Goal: Task Accomplishment & Management: Use online tool/utility

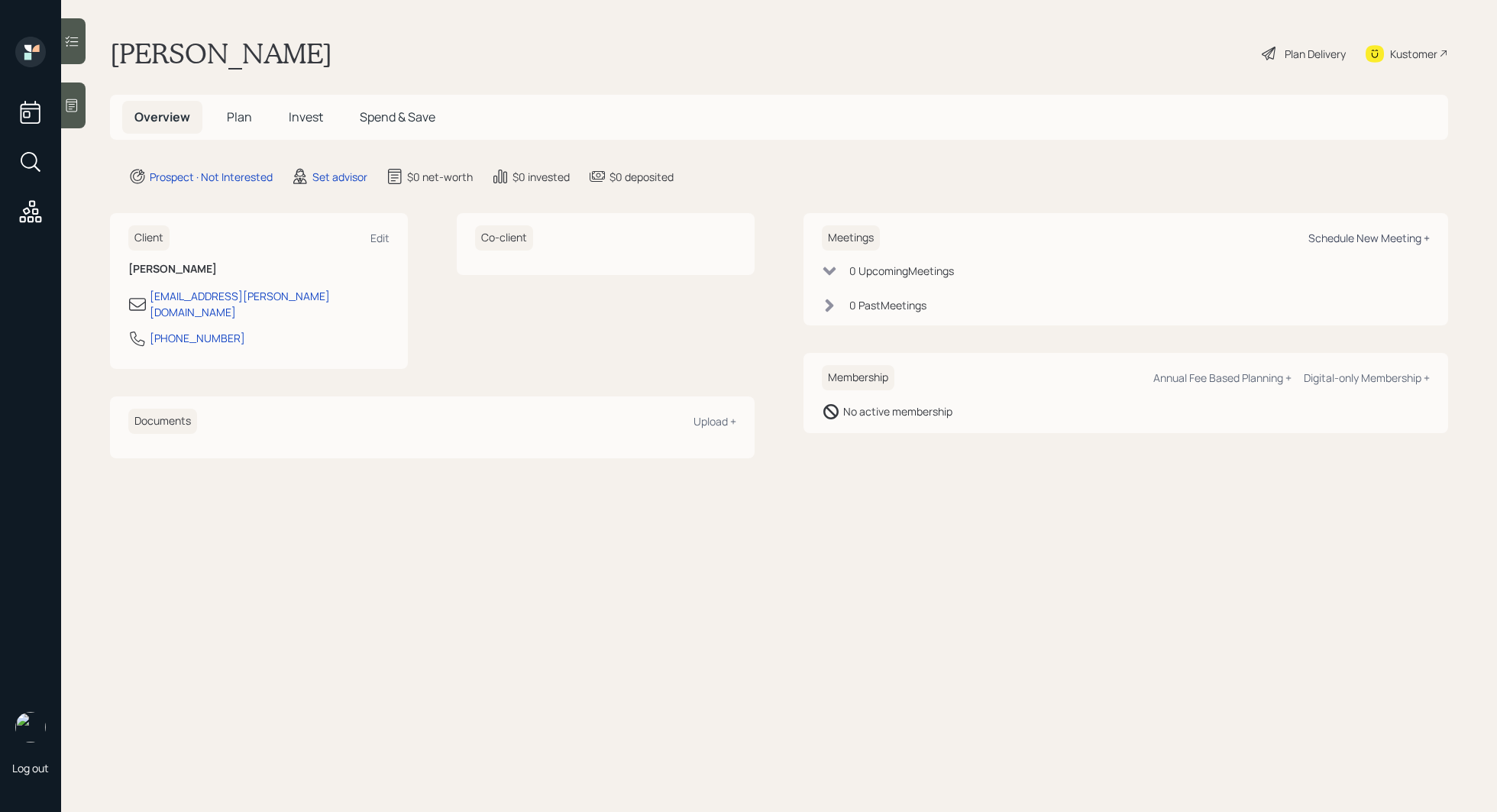
click at [1344, 244] on div "Schedule New Meeting +" at bounding box center [1368, 237] width 121 height 14
select select "round-robin"
click at [75, 99] on icon at bounding box center [72, 105] width 15 height 15
